Goal: Use online tool/utility: Utilize a website feature to perform a specific function

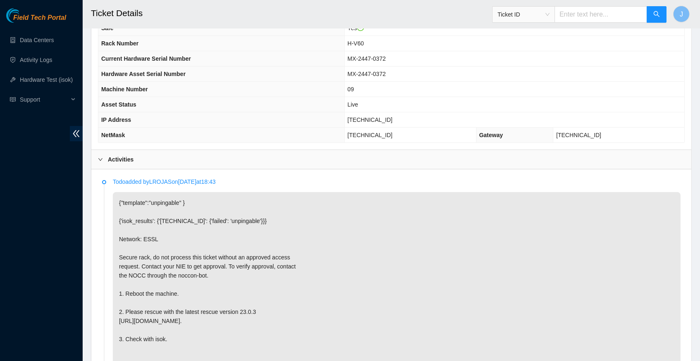
scroll to position [298, 0]
click at [368, 119] on span "[TECHNICAL_ID]" at bounding box center [370, 120] width 45 height 7
copy span "[TECHNICAL_ID]"
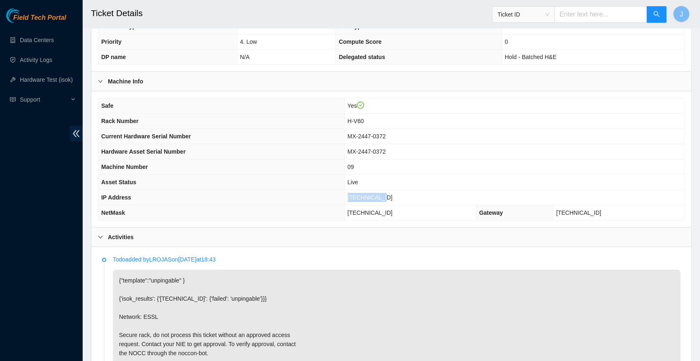
scroll to position [215, 0]
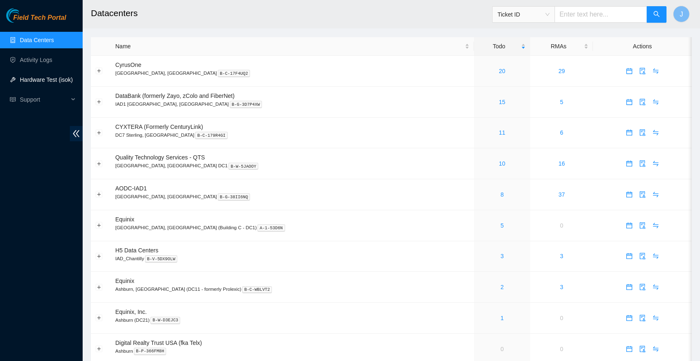
click at [52, 77] on link "Hardware Test (isok)" at bounding box center [46, 79] width 53 height 7
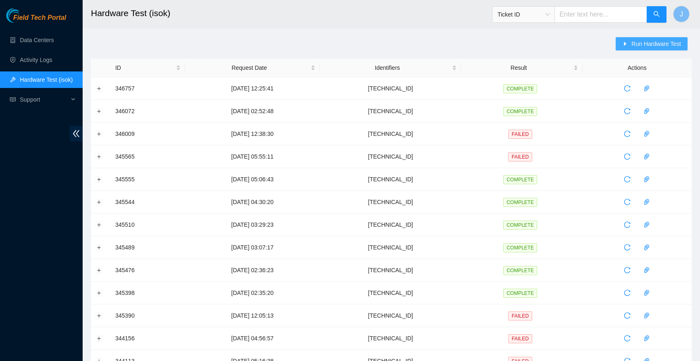
click at [668, 43] on span "Run Hardware Test" at bounding box center [657, 43] width 50 height 9
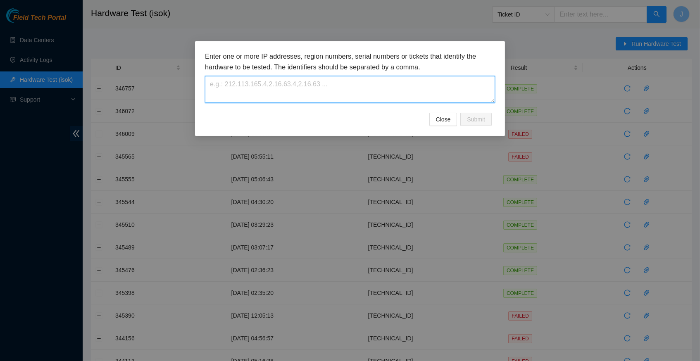
click at [303, 89] on textarea at bounding box center [350, 89] width 290 height 27
paste textarea "[TECHNICAL_ID]"
type textarea "[TECHNICAL_ID]"
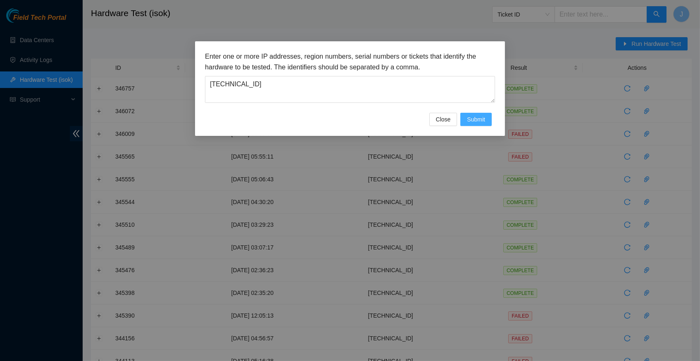
click at [481, 121] on span "Submit" at bounding box center [476, 119] width 18 height 9
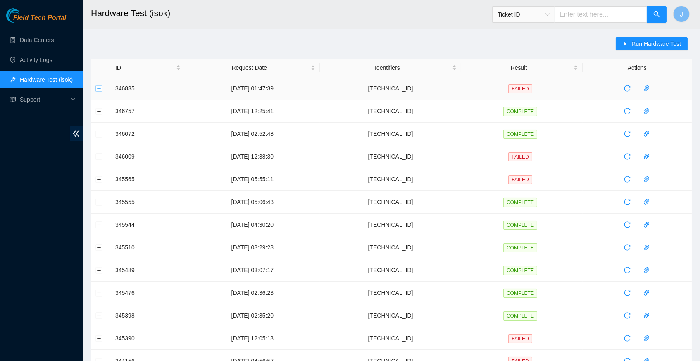
click at [100, 88] on button "Expand row" at bounding box center [99, 88] width 7 height 7
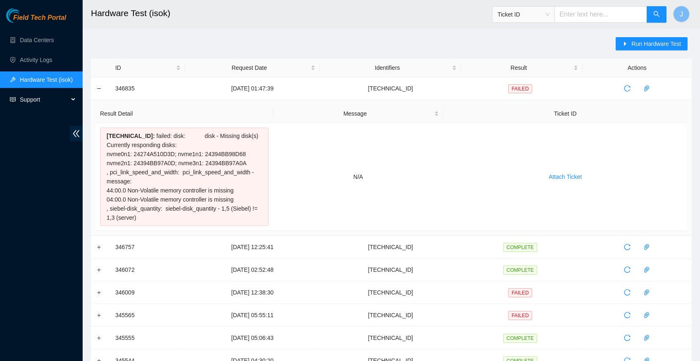
click at [30, 100] on span "Support" at bounding box center [44, 99] width 49 height 17
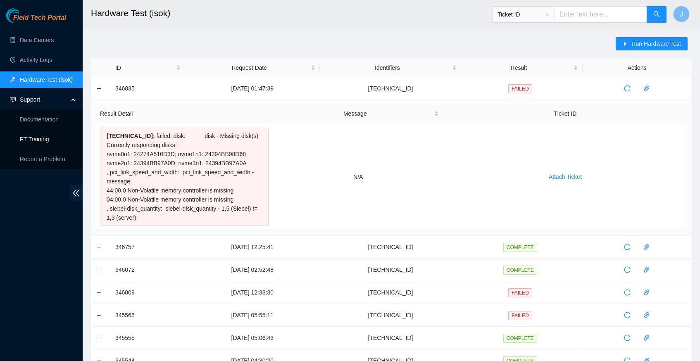
click at [37, 138] on link "FT Training" at bounding box center [34, 139] width 29 height 7
